Goal: Task Accomplishment & Management: Use online tool/utility

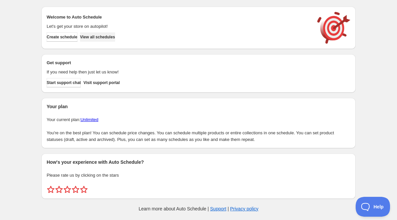
click at [110, 38] on span "View all schedules" at bounding box center [97, 36] width 35 height 5
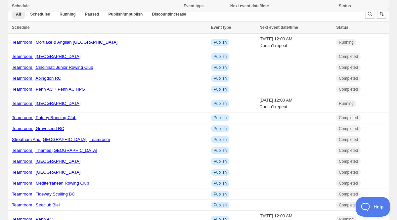
scroll to position [400, 0]
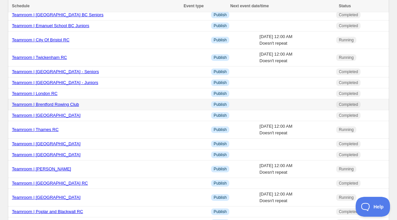
click at [40, 107] on link "Teamroom | Brentford Rowing Club" at bounding box center [45, 104] width 67 height 5
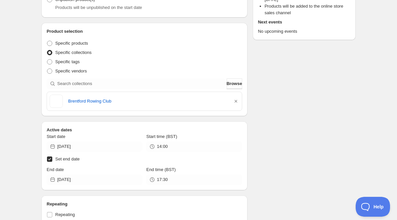
scroll to position [201, 0]
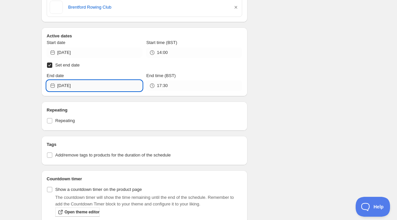
click at [85, 89] on input "[DATE]" at bounding box center [99, 85] width 85 height 11
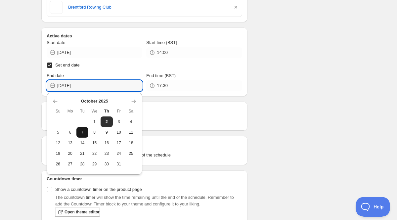
click at [82, 133] on span "7" at bounding box center [82, 132] width 7 height 5
type input "[DATE]"
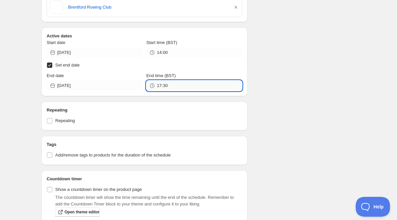
click at [167, 86] on input "17:30" at bounding box center [199, 85] width 85 height 11
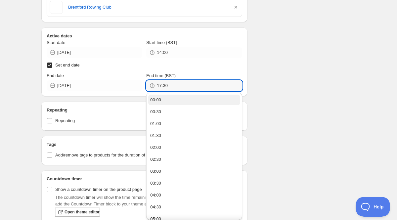
click at [161, 100] on div "00:00" at bounding box center [155, 100] width 11 height 7
type input "00:00"
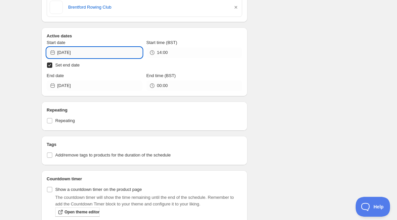
click at [84, 55] on input "[DATE]" at bounding box center [99, 52] width 85 height 11
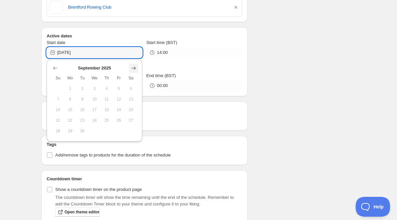
click at [133, 69] on icon "Show next month, October 2025" at bounding box center [133, 68] width 7 height 7
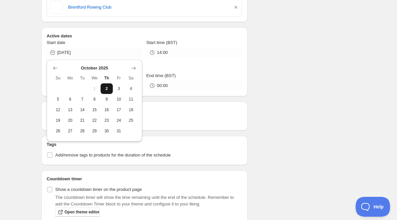
click at [110, 86] on span "2" at bounding box center [106, 88] width 7 height 5
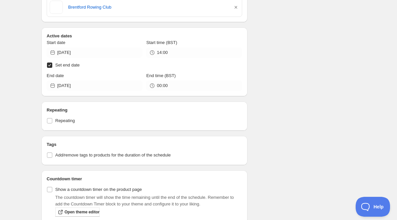
type input "[DATE]"
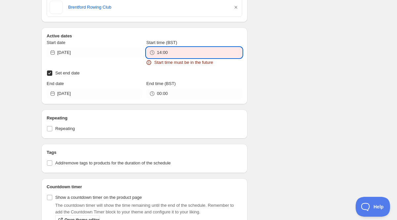
click at [169, 53] on input "14:00" at bounding box center [199, 52] width 85 height 11
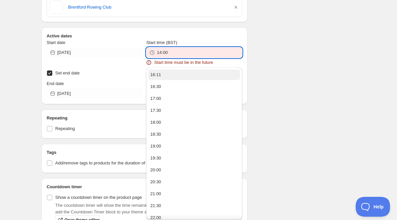
click at [162, 77] on button "16:11" at bounding box center [194, 74] width 92 height 11
type input "16:11"
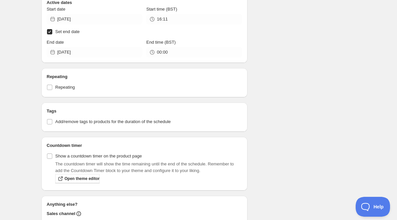
scroll to position [0, 0]
